Goal: Task Accomplishment & Management: Use online tool/utility

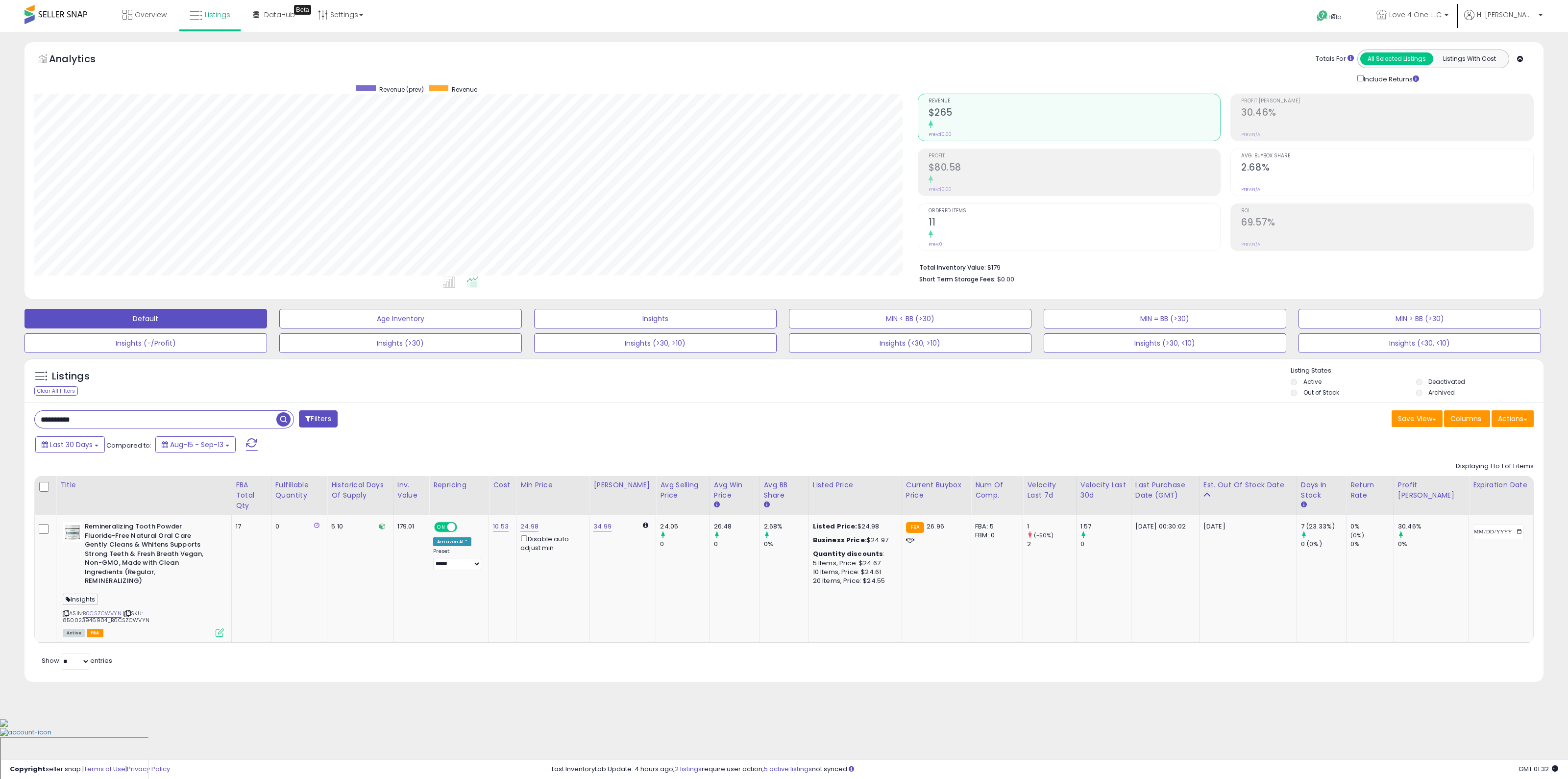
scroll to position [200, 883]
click at [1513, 415] on button "Actions" at bounding box center [1512, 418] width 42 height 16
click at [1500, 434] on link "Import" at bounding box center [1472, 439] width 107 height 15
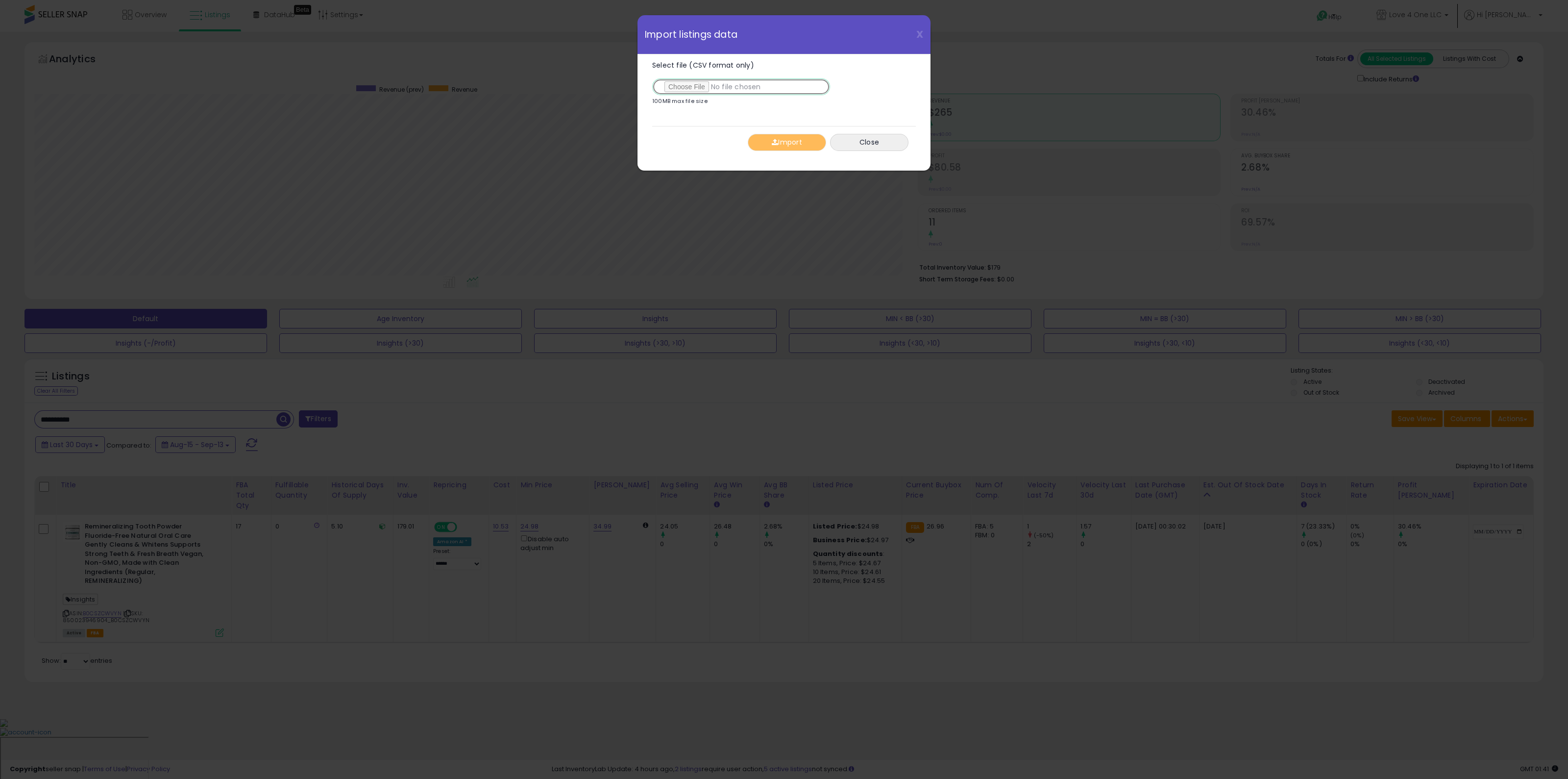
click at [690, 80] on input "Select file (CSV format only)" at bounding box center [741, 86] width 178 height 16
type input "**********"
click at [788, 141] on button "Import" at bounding box center [786, 143] width 79 height 17
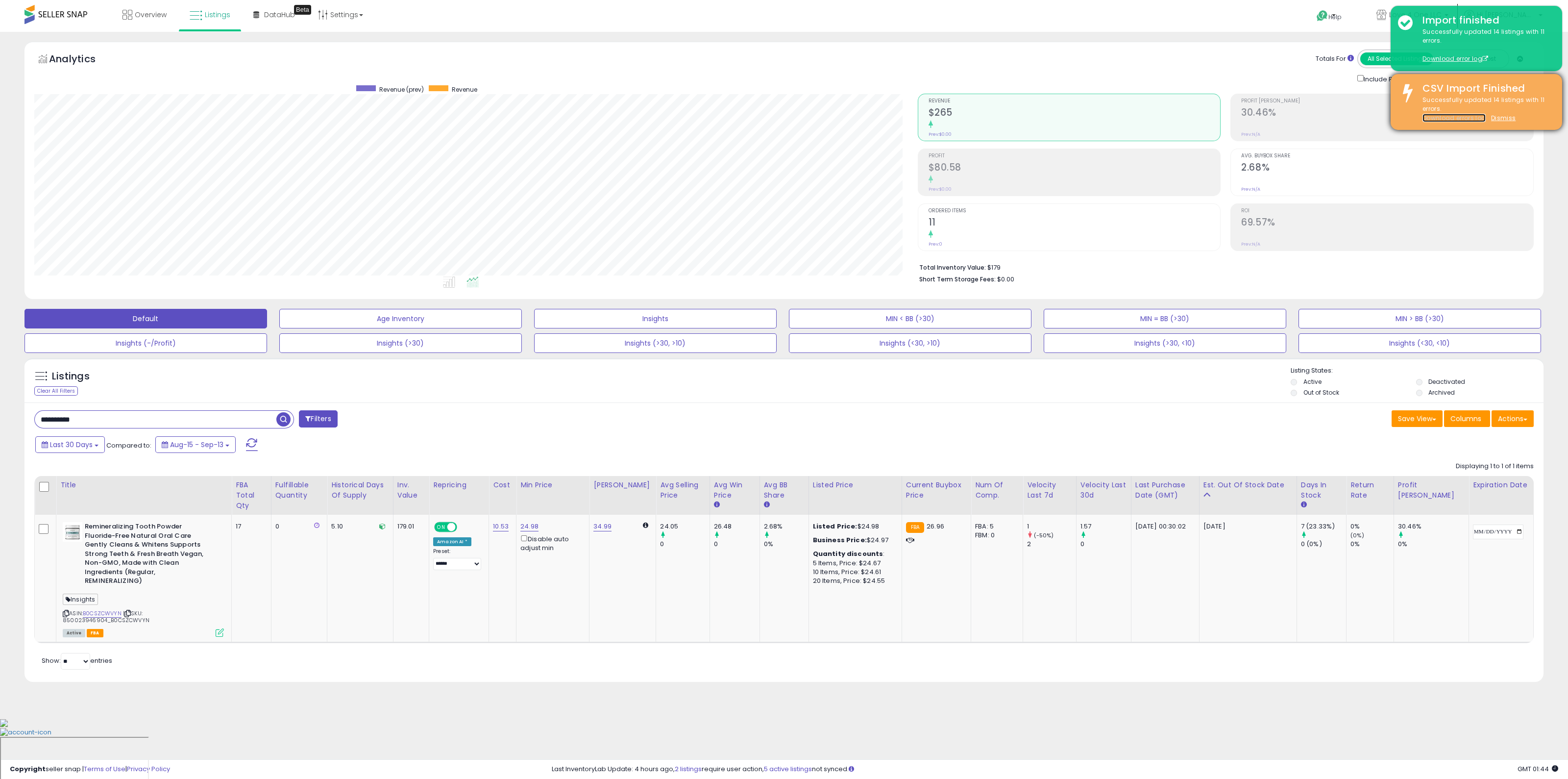
click at [1446, 115] on link "Download errors log" at bounding box center [1454, 118] width 63 height 9
click at [1460, 119] on link "Download errors log" at bounding box center [1454, 118] width 63 height 9
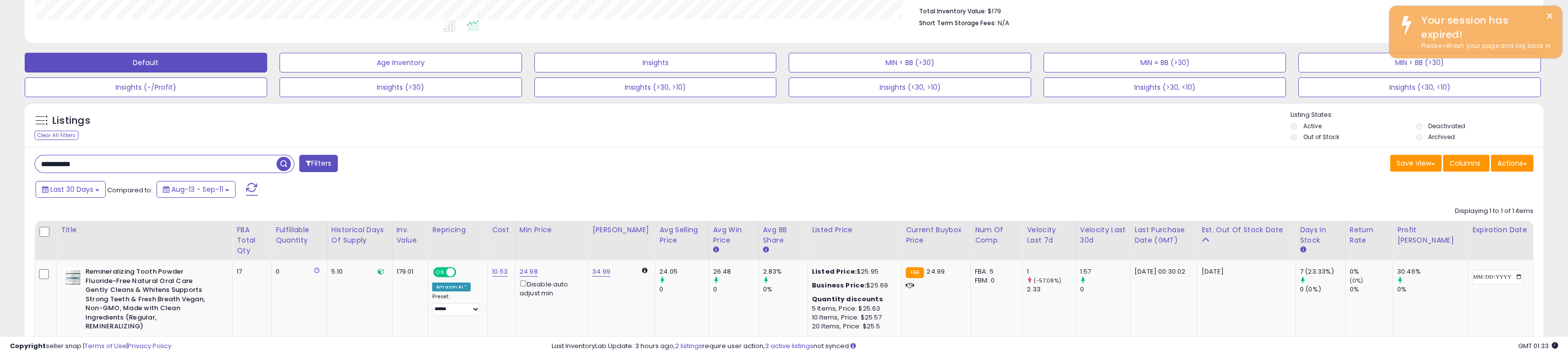
scroll to position [202, 883]
drag, startPoint x: 1145, startPoint y: 308, endPoint x: 1191, endPoint y: 386, distance: 90.6
